Goal: Transaction & Acquisition: Purchase product/service

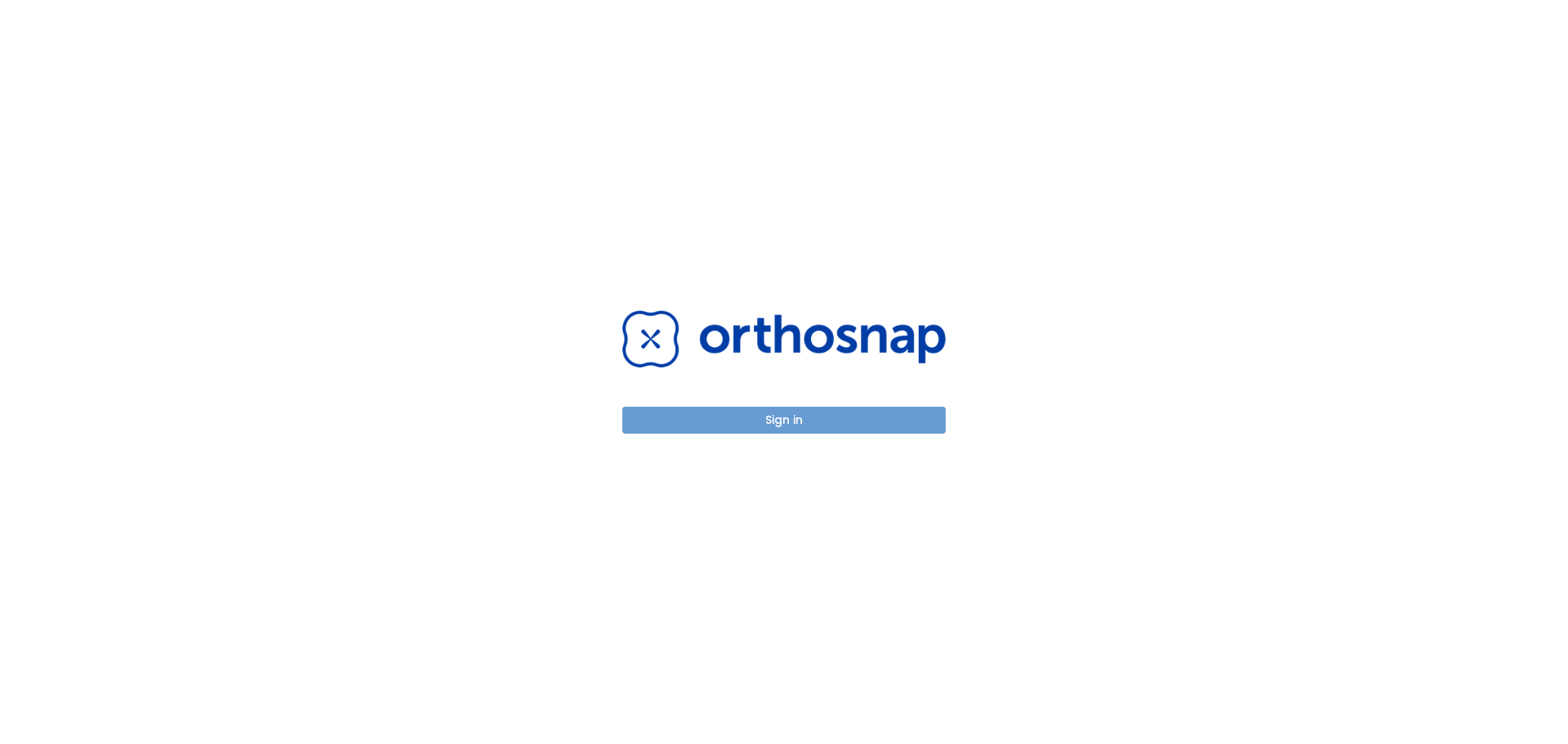
click at [776, 430] on button "Sign in" at bounding box center [784, 421] width 323 height 27
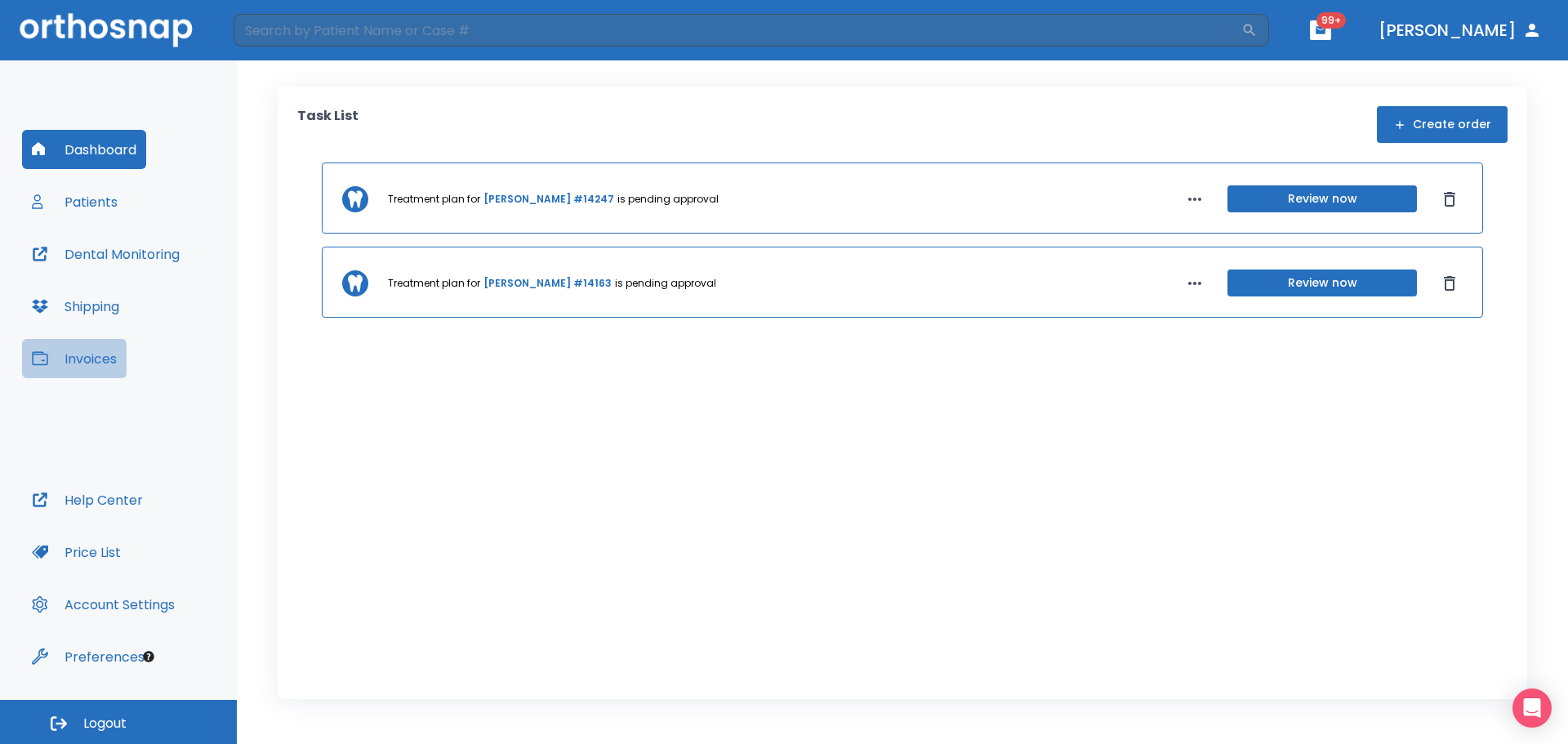
click at [124, 362] on button "Invoices" at bounding box center [74, 358] width 105 height 39
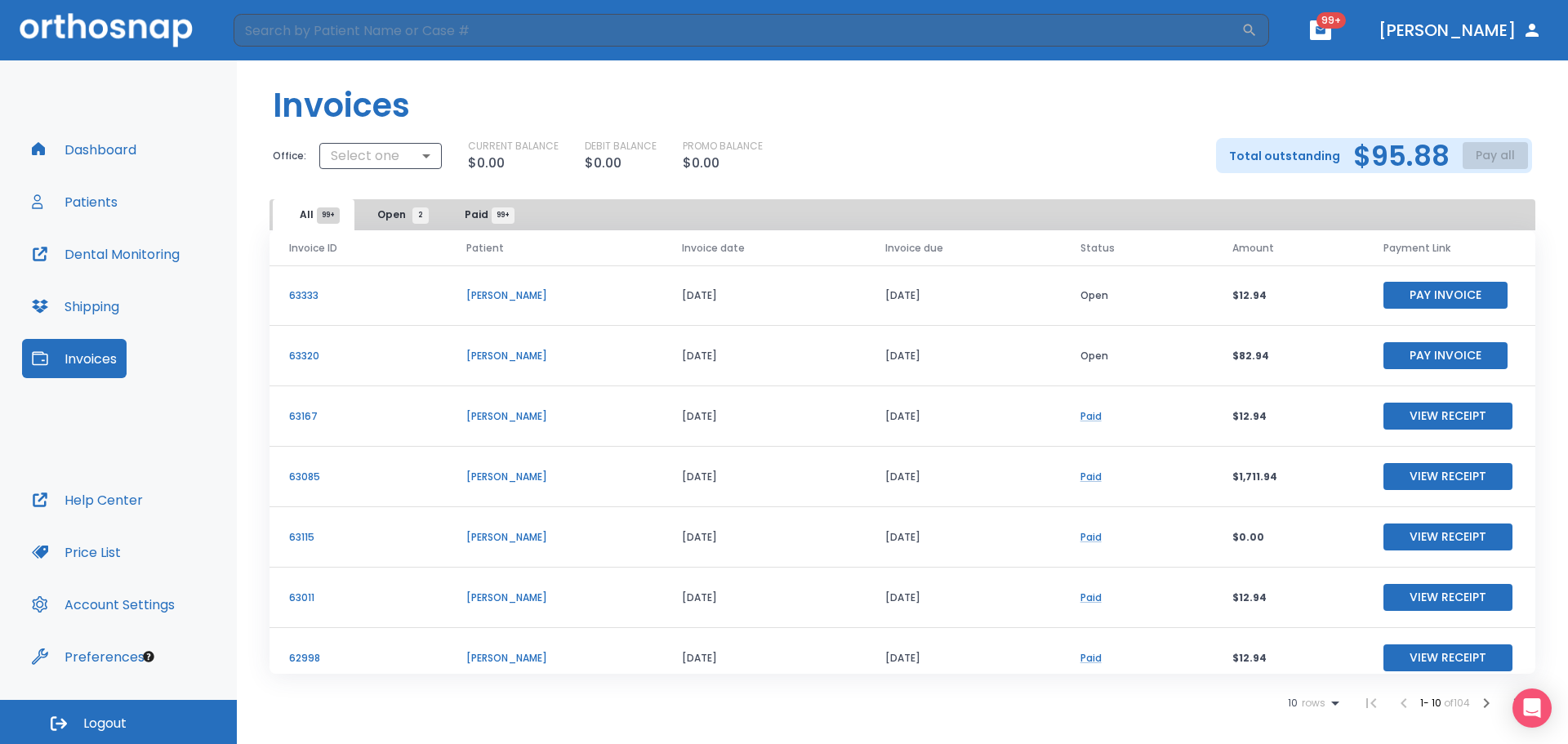
click at [1421, 357] on button "Pay Invoice" at bounding box center [1445, 356] width 124 height 27
click at [1440, 291] on button "Pay Invoice" at bounding box center [1445, 296] width 124 height 27
